Goal: Download file/media

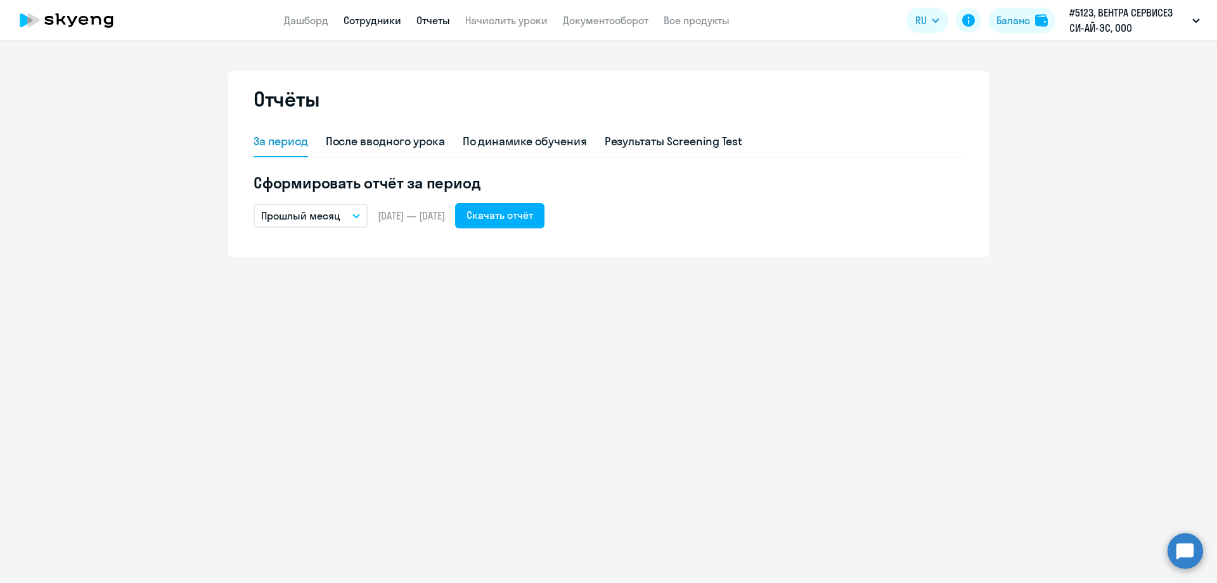
click at [377, 22] on link "Сотрудники" at bounding box center [373, 20] width 58 height 13
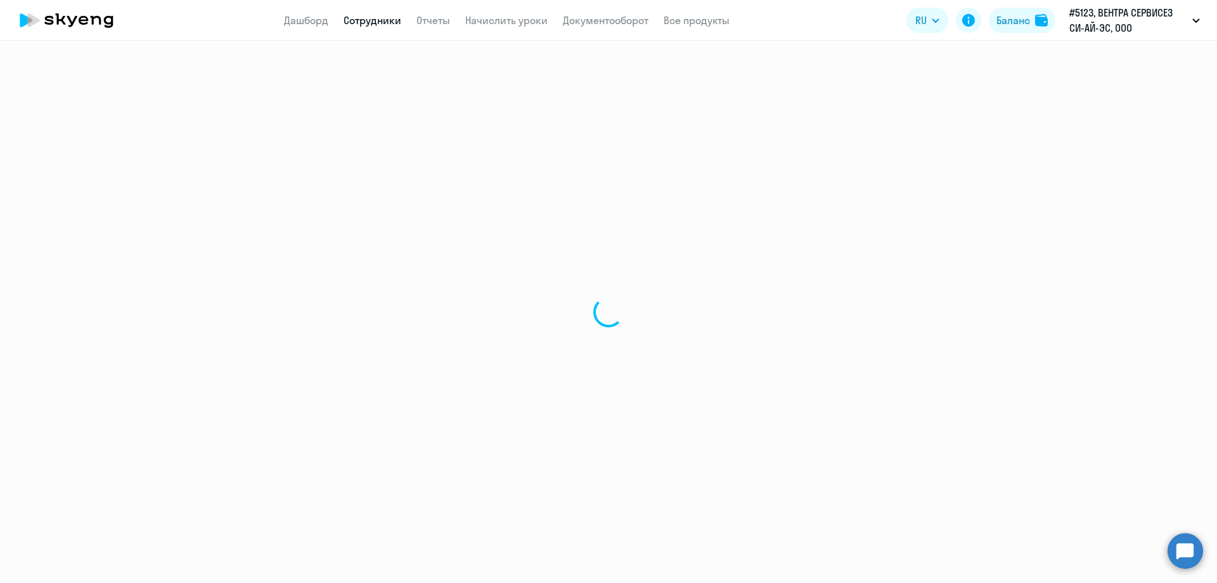
select select "30"
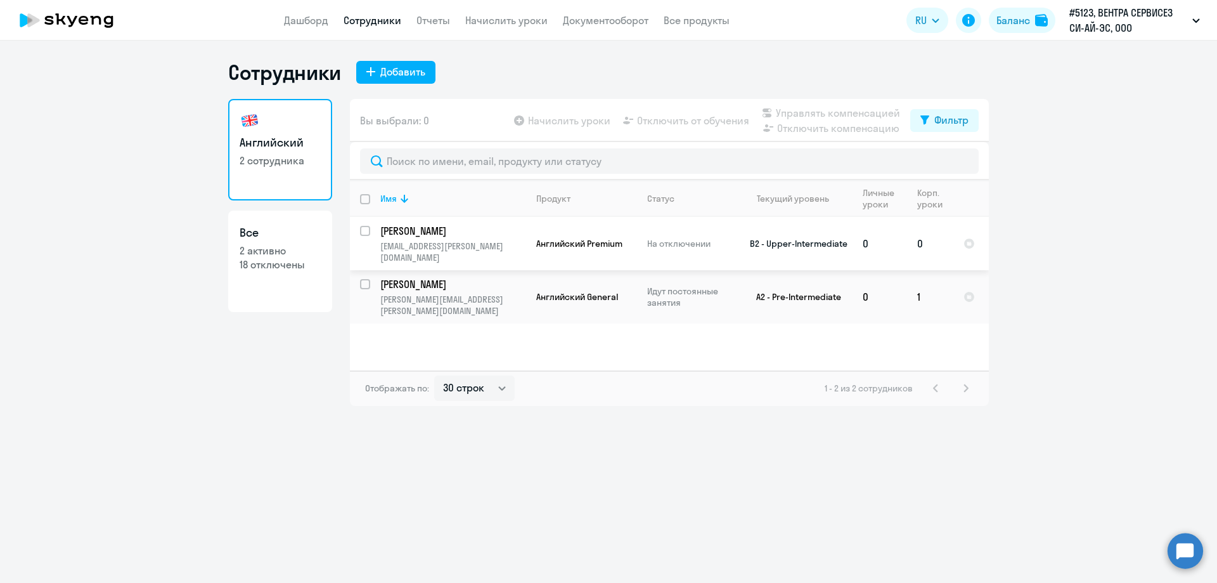
click at [415, 230] on p "[PERSON_NAME]" at bounding box center [451, 231] width 143 height 14
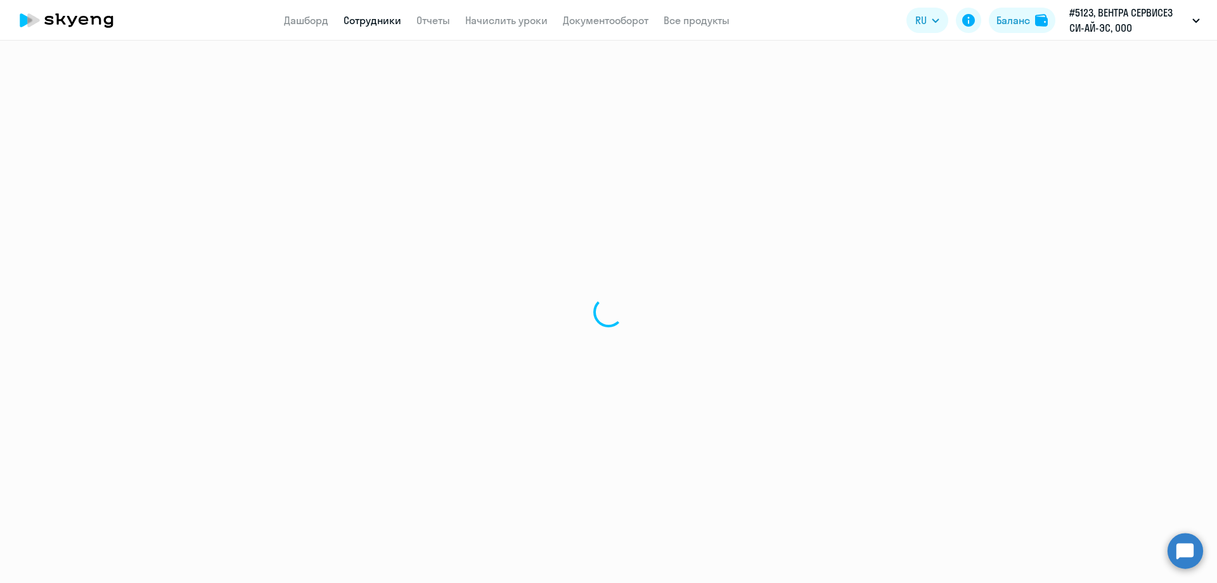
select select "english"
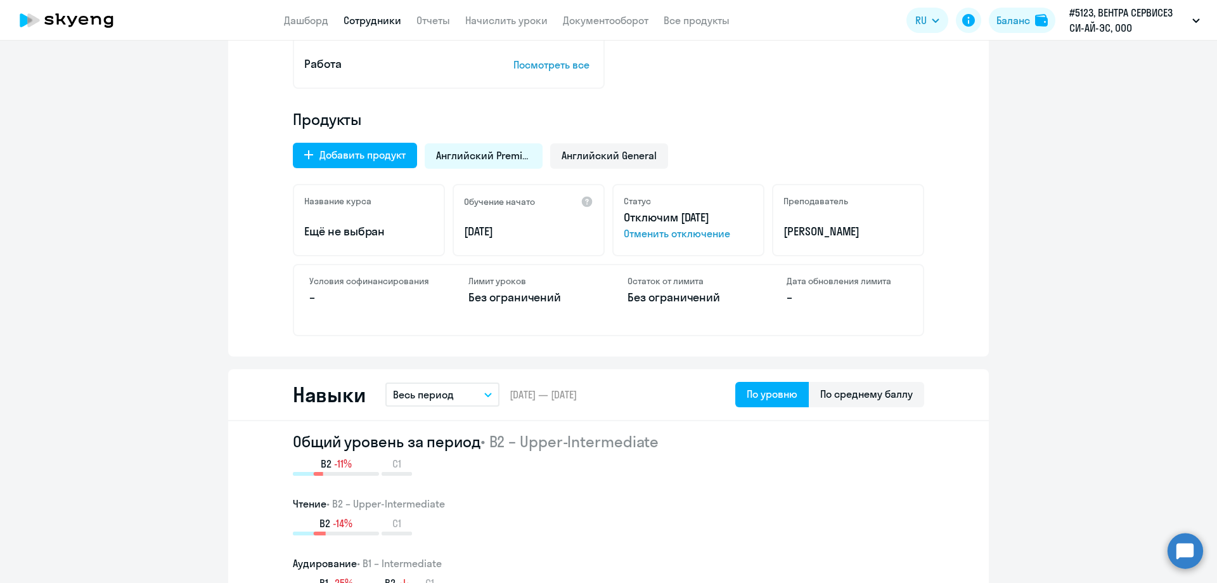
scroll to position [571, 0]
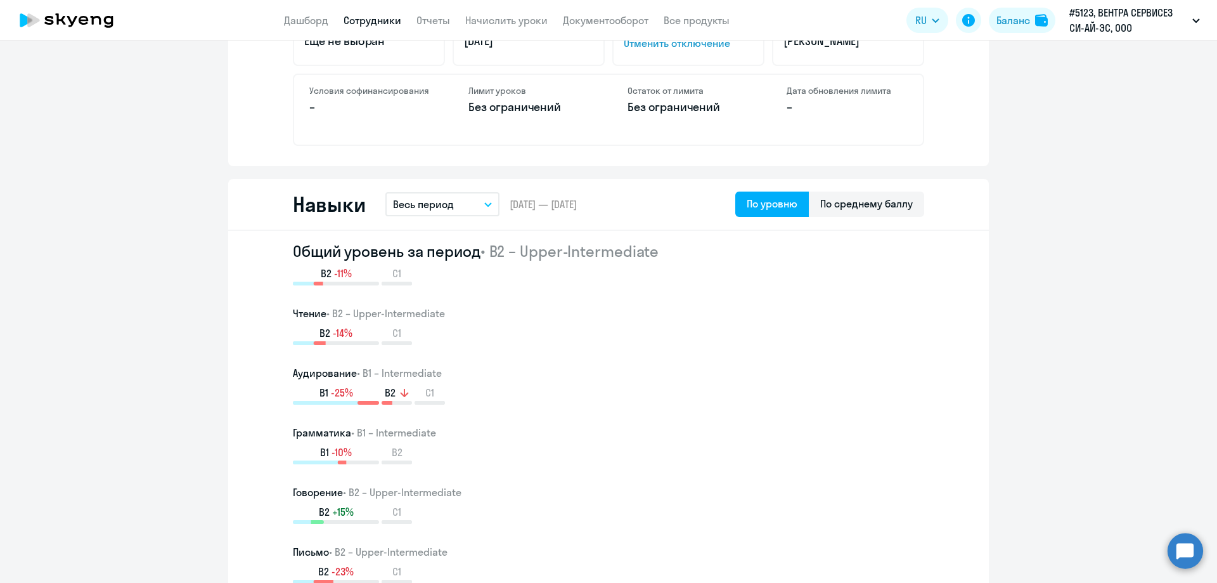
click at [479, 202] on button "Весь период" at bounding box center [443, 204] width 114 height 24
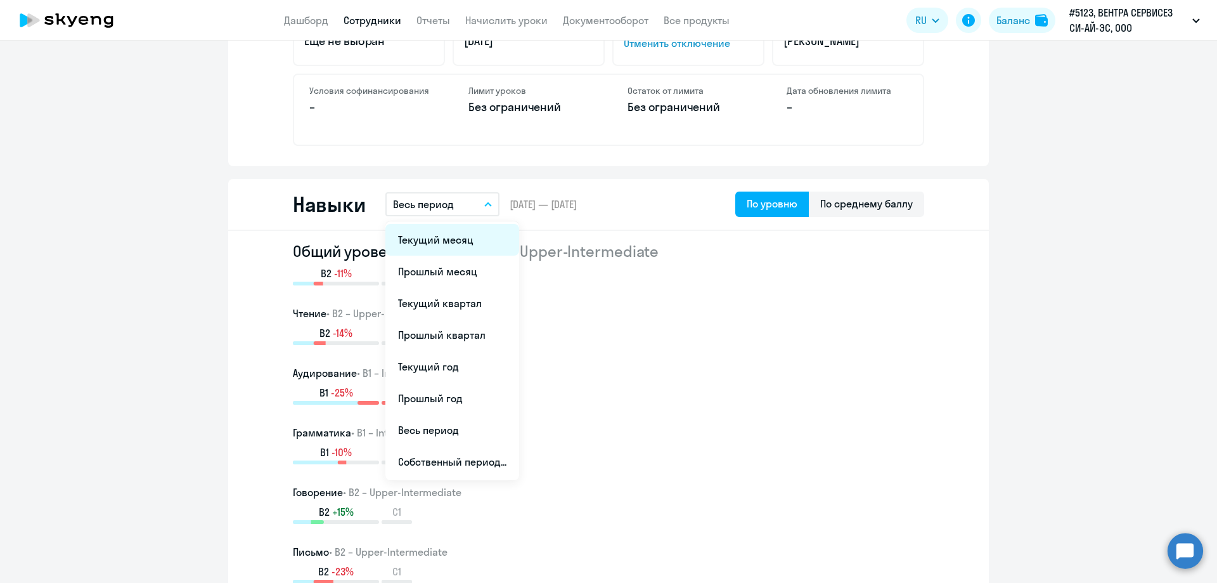
click at [421, 235] on li "Текущий месяц" at bounding box center [453, 240] width 134 height 32
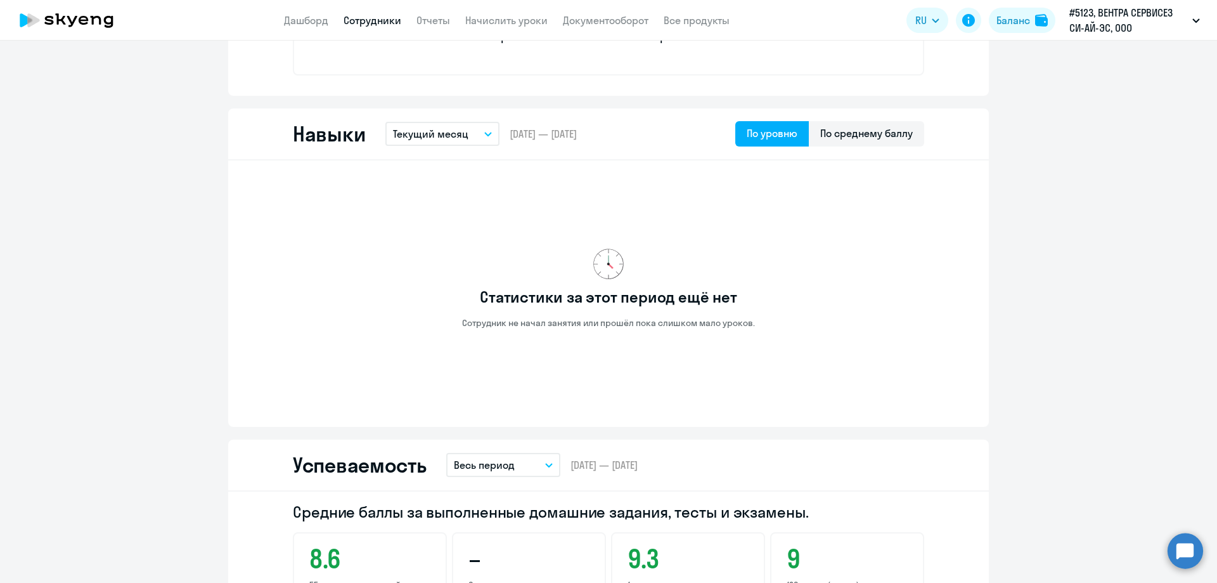
scroll to position [634, 0]
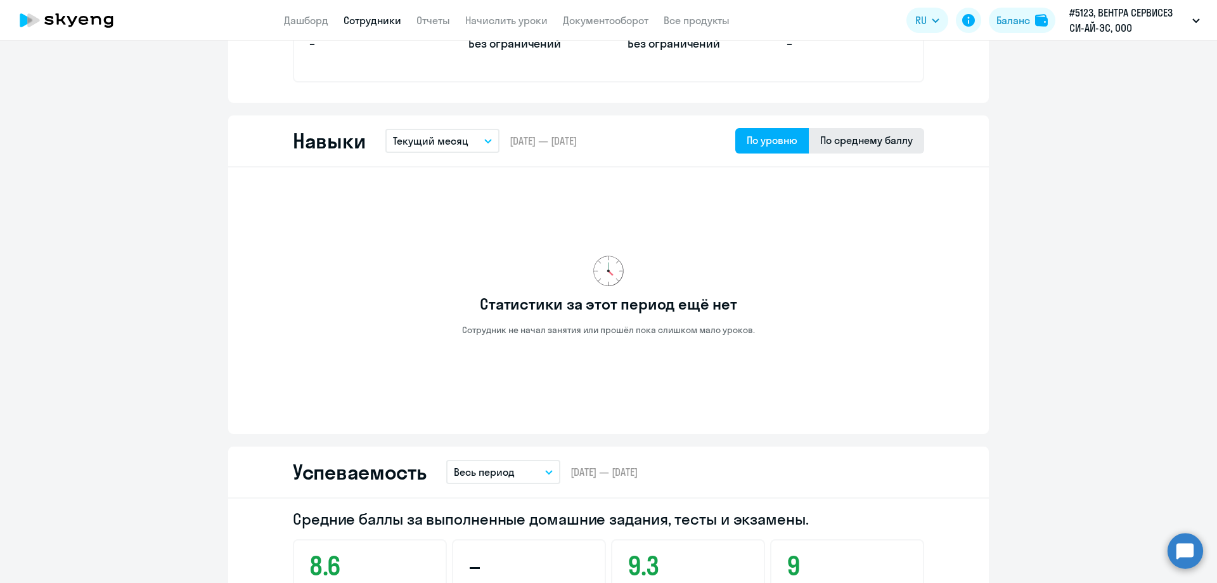
click at [827, 145] on div "По среднему баллу" at bounding box center [867, 140] width 93 height 15
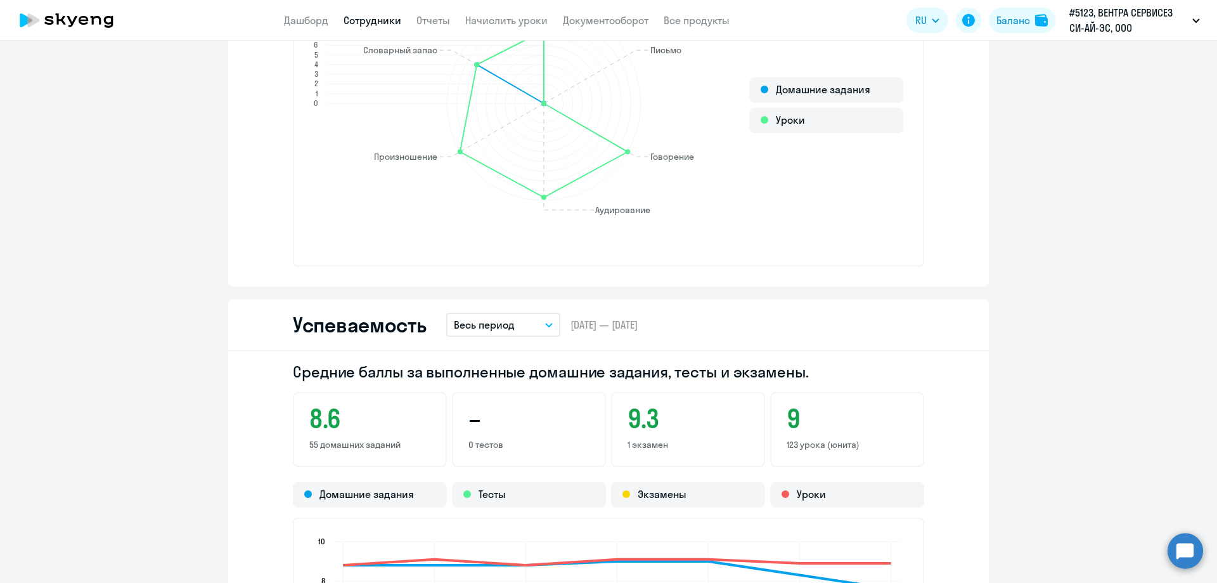
scroll to position [951, 0]
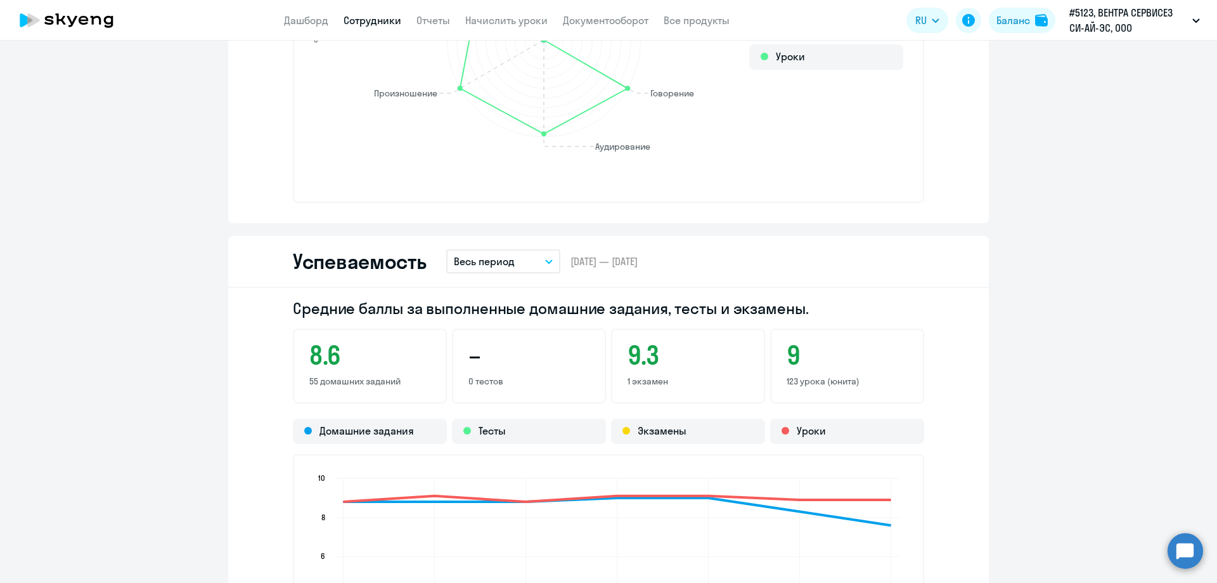
click at [488, 264] on p "Весь период" at bounding box center [484, 261] width 61 height 15
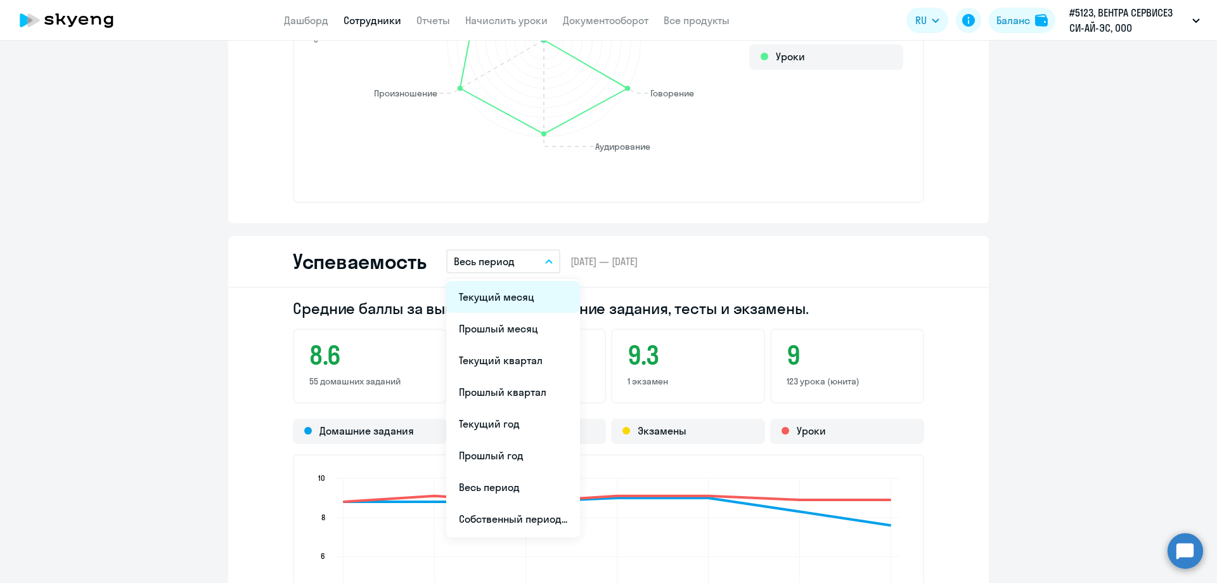
click at [476, 299] on li "Текущий месяц" at bounding box center [513, 297] width 134 height 32
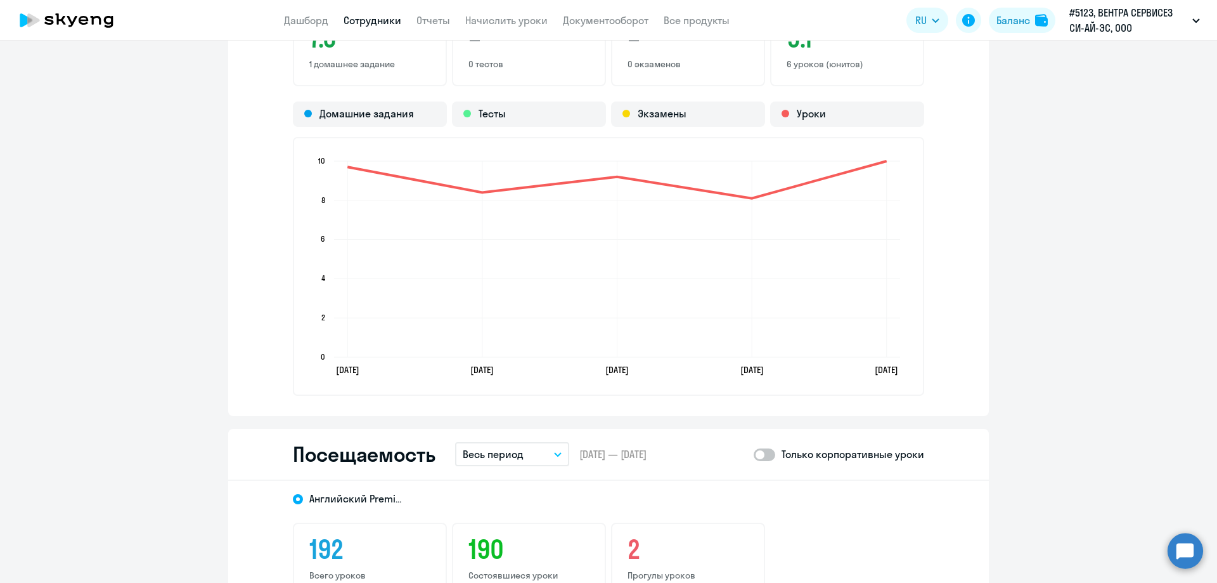
scroll to position [1522, 0]
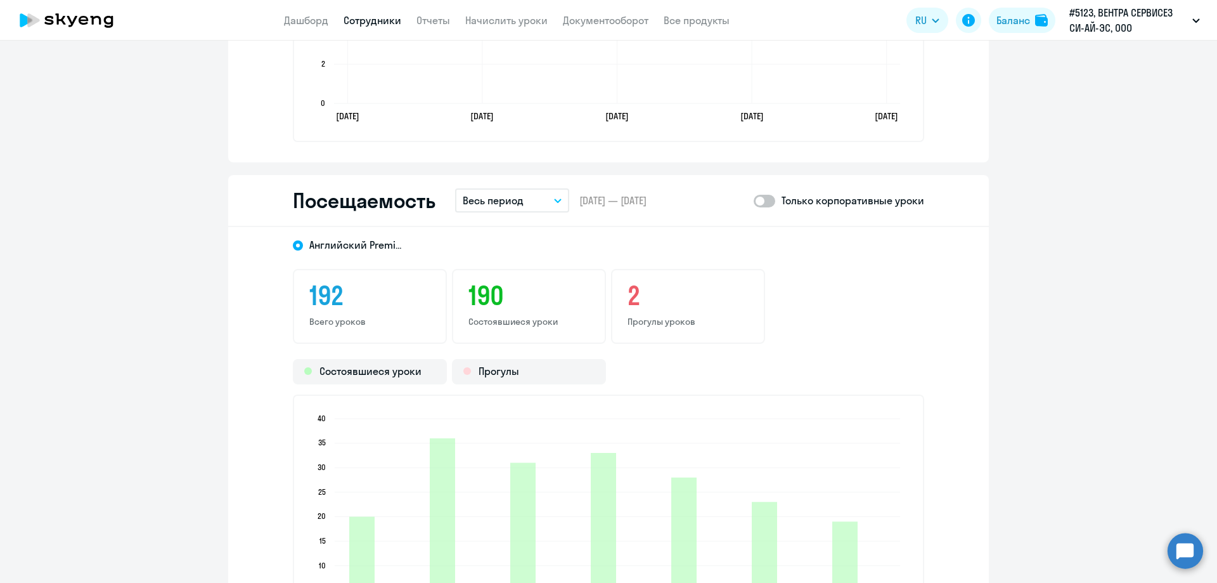
click at [506, 201] on p "Весь период" at bounding box center [493, 200] width 61 height 15
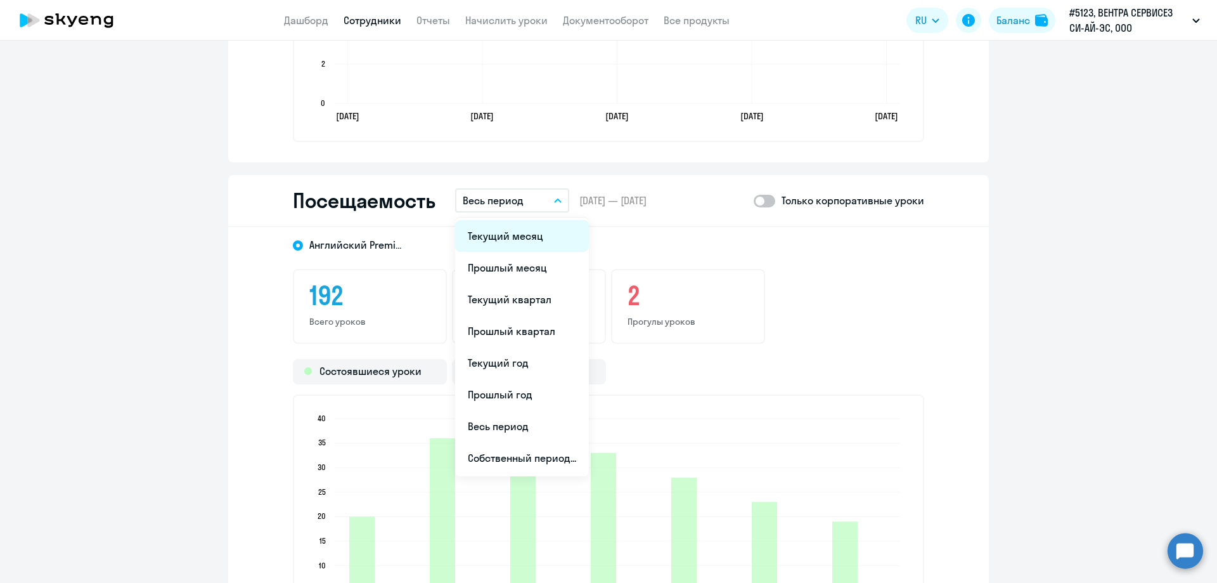
click at [497, 240] on li "Текущий месяц" at bounding box center [522, 236] width 134 height 32
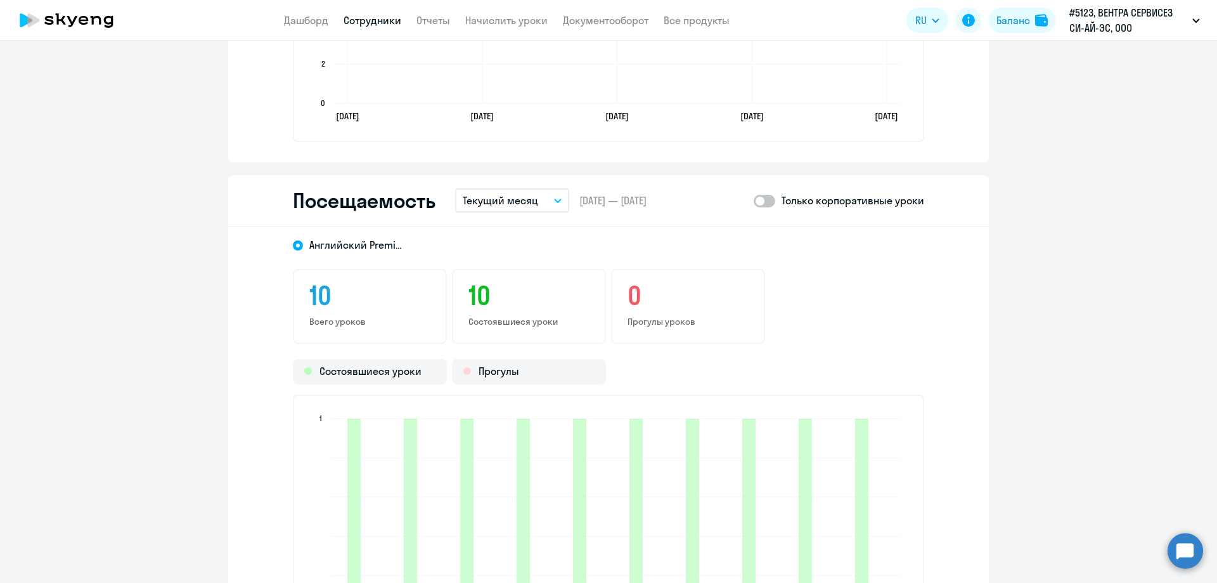
click at [769, 200] on span at bounding box center [765, 201] width 22 height 13
click at [754, 200] on input "checkbox" at bounding box center [753, 200] width 1 height 1
checkbox input "true"
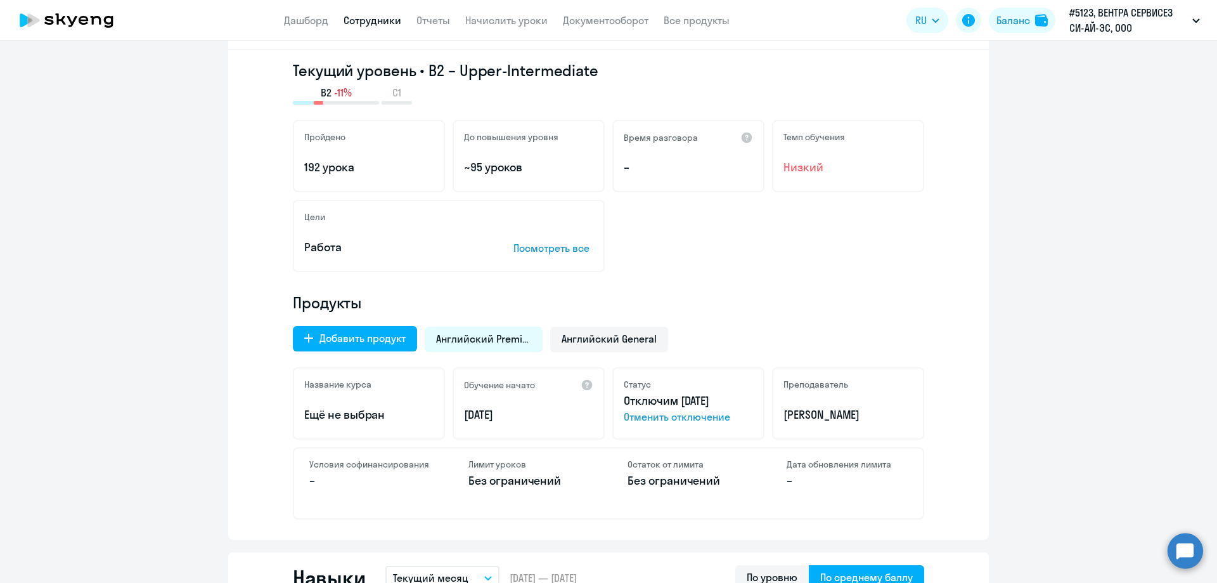
scroll to position [0, 0]
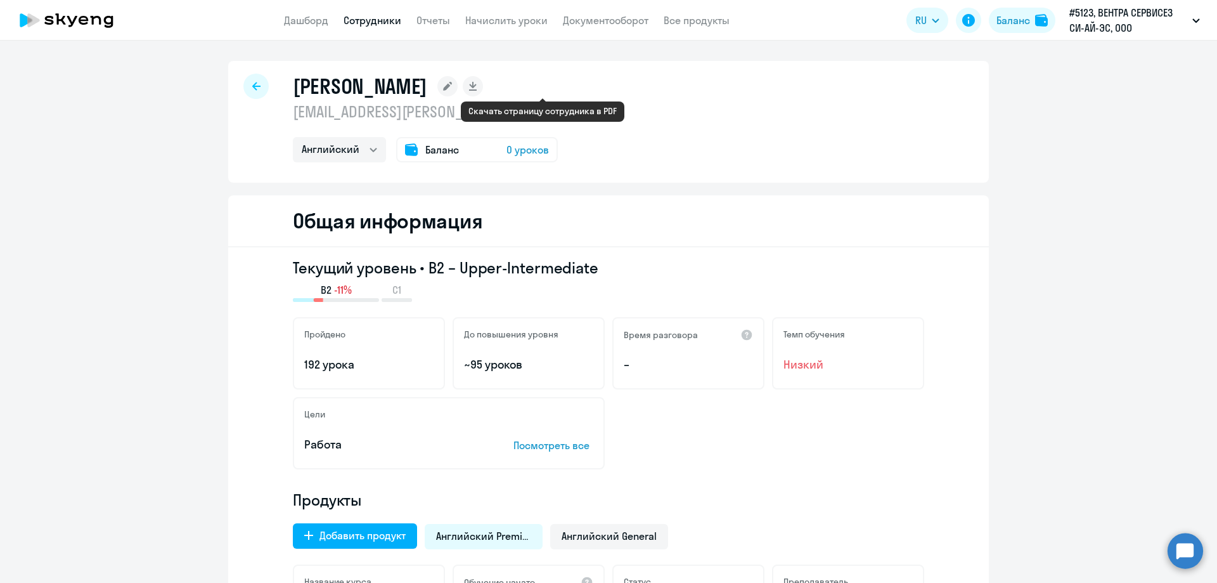
click at [483, 85] on rect at bounding box center [473, 86] width 20 height 20
select select "english"
click at [436, 24] on link "Отчеты" at bounding box center [434, 20] width 34 height 13
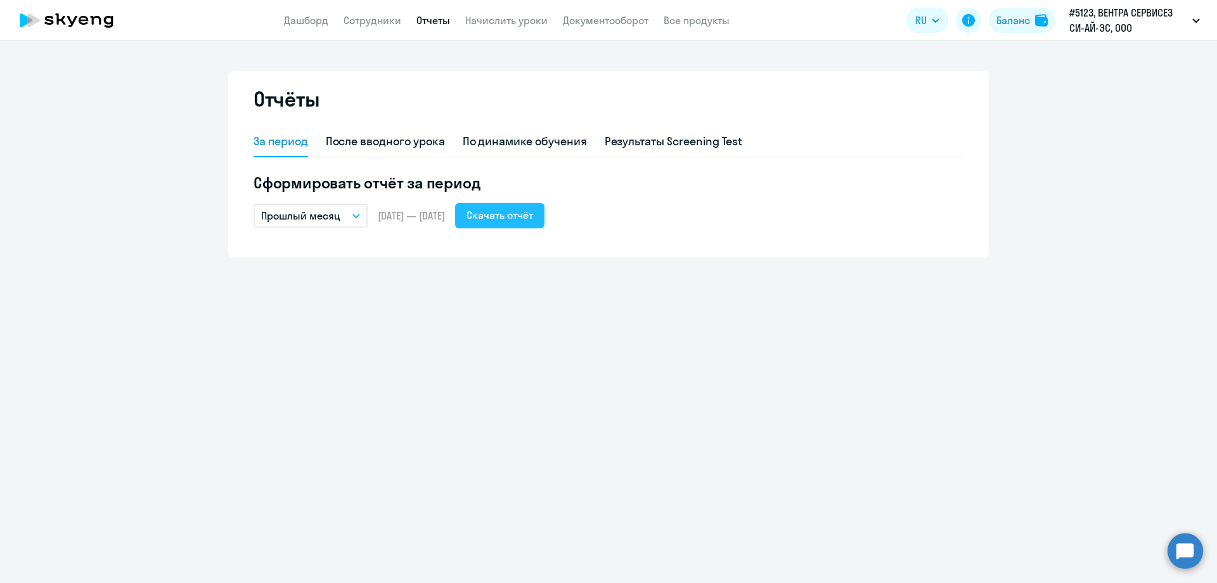
click at [524, 220] on div "Скачать отчёт" at bounding box center [500, 214] width 67 height 15
click at [413, 215] on span "[DATE] — [DATE]" at bounding box center [411, 216] width 67 height 14
click at [321, 218] on p "Прошлый месяц" at bounding box center [300, 215] width 79 height 15
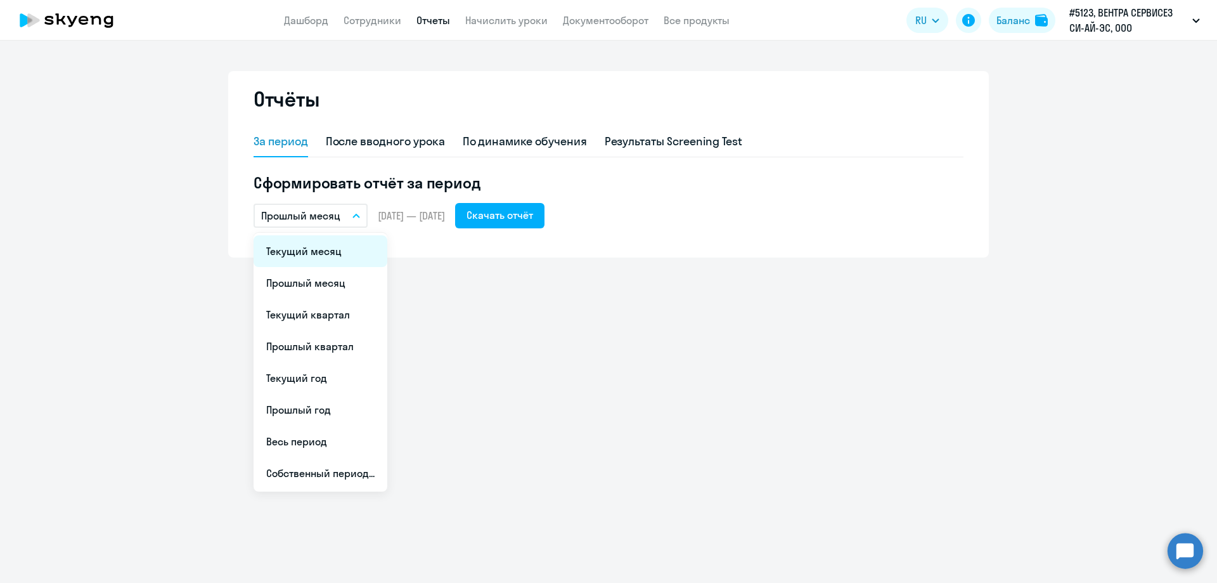
click at [309, 254] on li "Текущий месяц" at bounding box center [321, 251] width 134 height 32
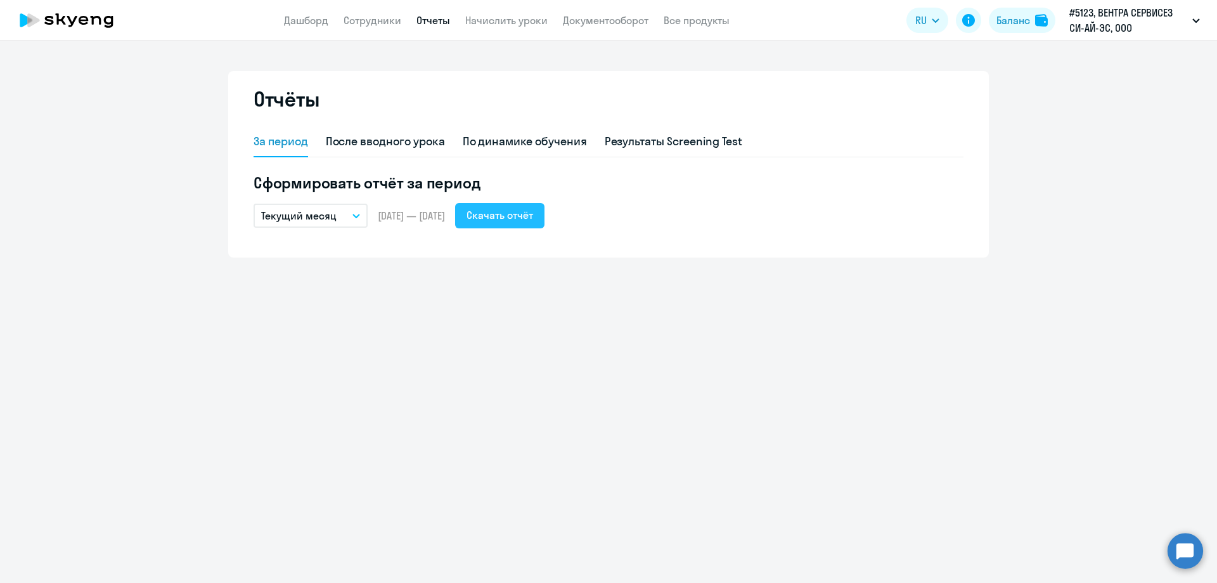
click at [533, 215] on div "Скачать отчёт" at bounding box center [500, 214] width 67 height 15
